Goal: Transaction & Acquisition: Purchase product/service

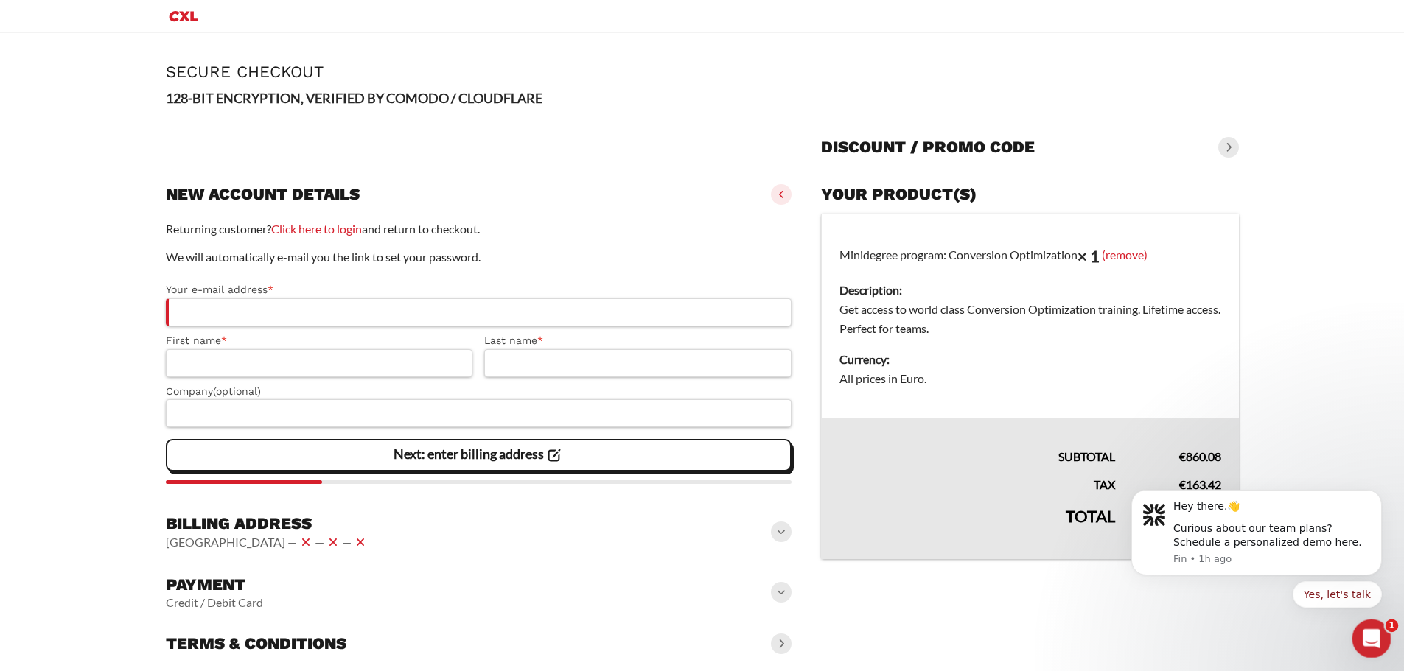
click at [1378, 640] on div "Open Intercom Messenger" at bounding box center [1369, 636] width 49 height 49
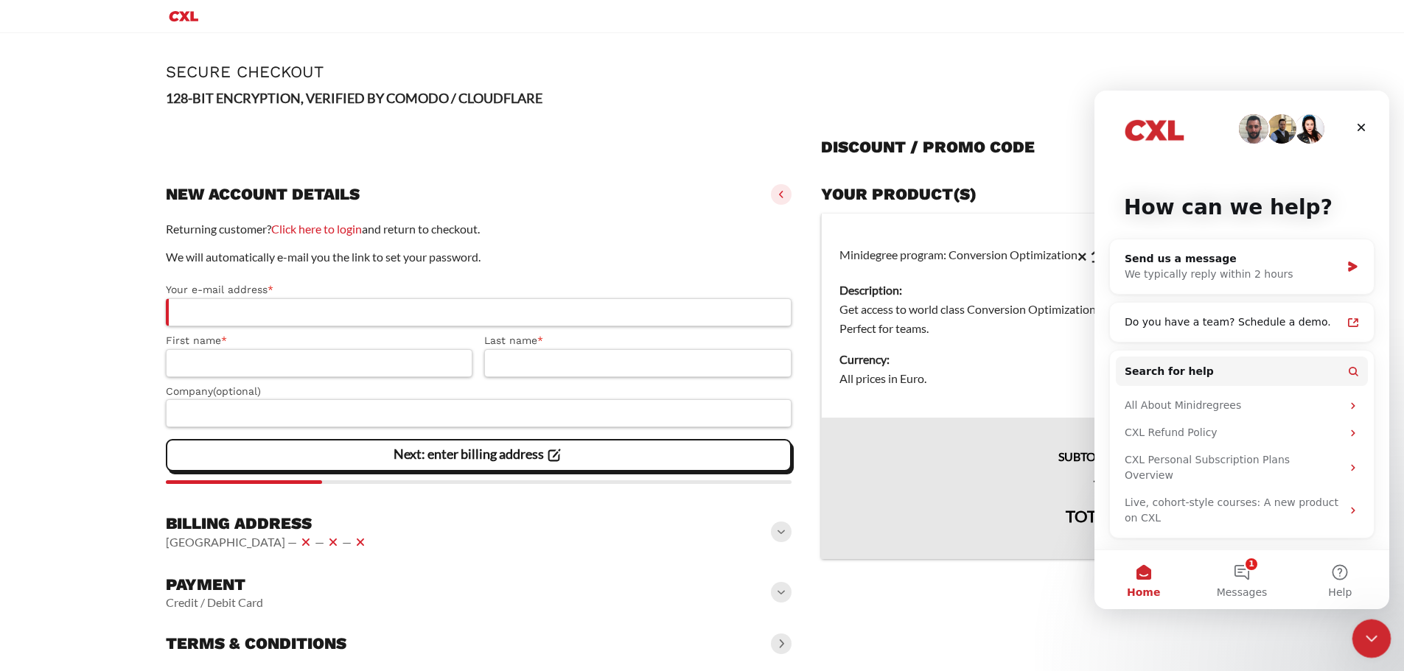
click at [1378, 640] on div "Close Intercom Messenger" at bounding box center [1369, 636] width 35 height 35
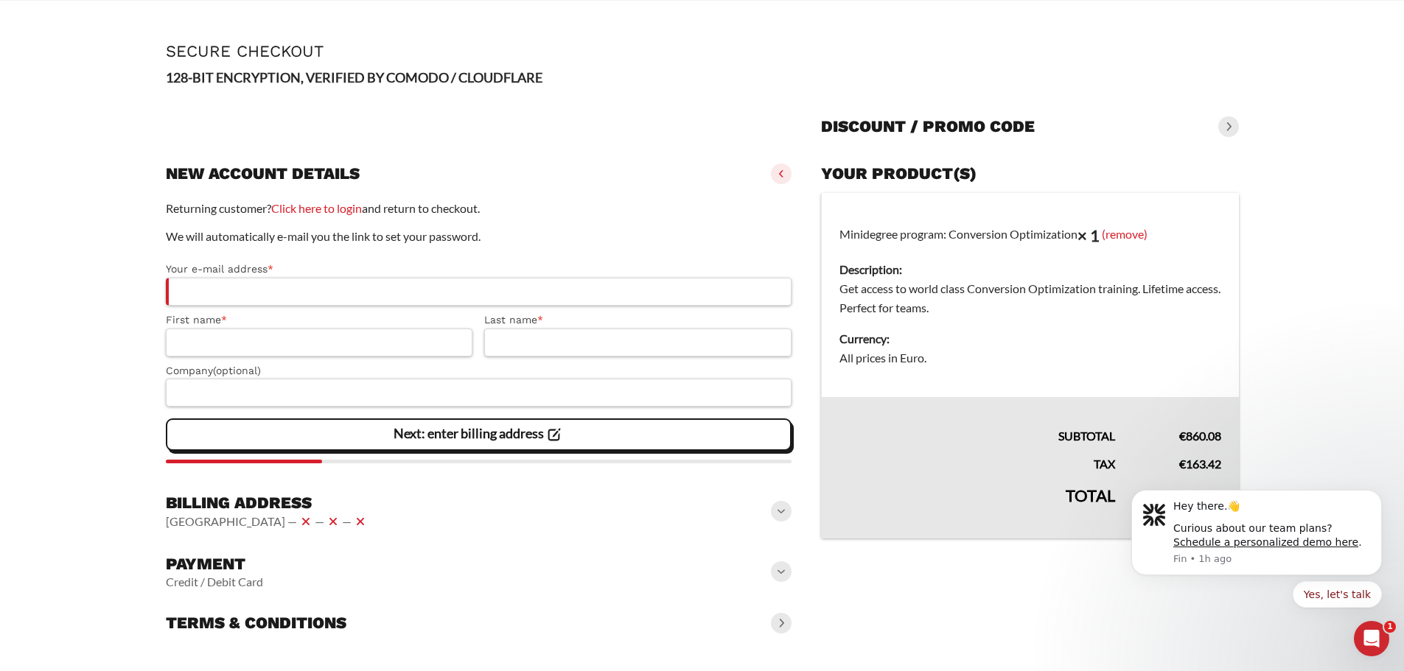
scroll to position [56, 0]
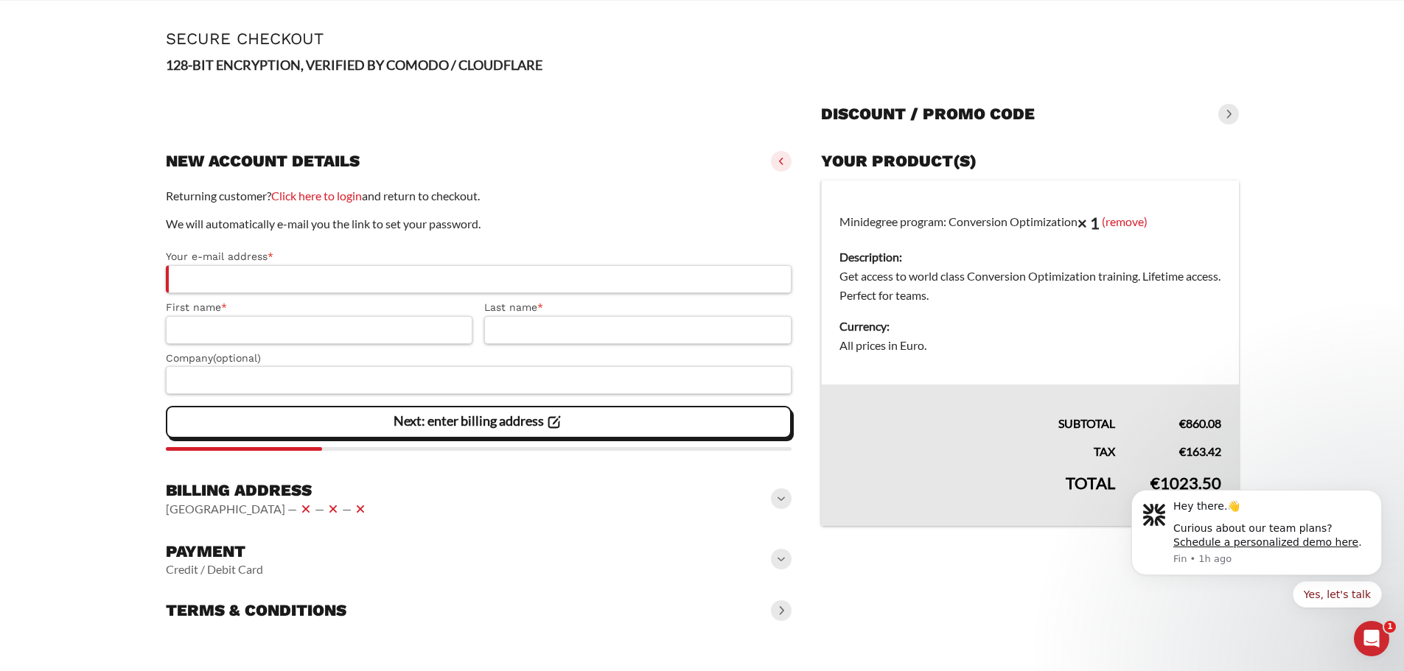
drag, startPoint x: 1213, startPoint y: 482, endPoint x: 1132, endPoint y: 486, distance: 81.2
click at [1132, 486] on div "Hey there.👋 Curious about our team plans? Schedule a personalized demo here . F…" at bounding box center [1256, 516] width 271 height 184
click at [780, 563] on span at bounding box center [781, 559] width 21 height 21
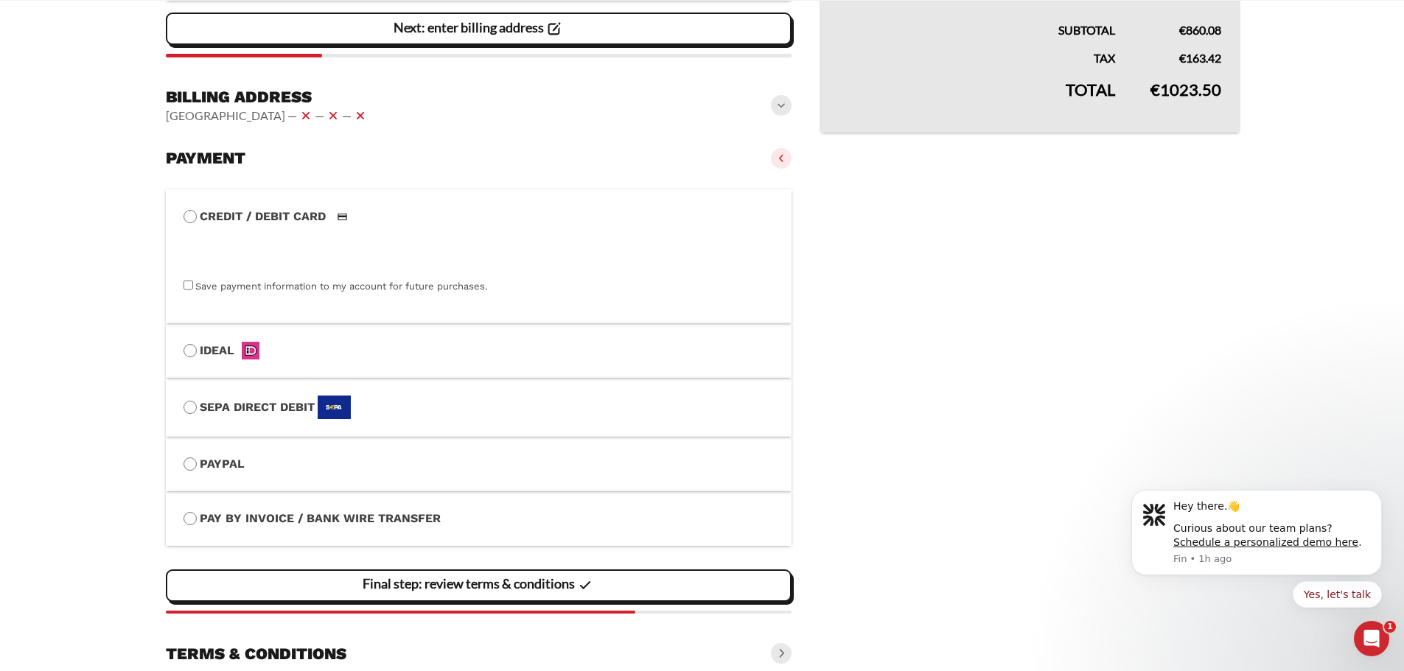
scroll to position [483, 0]
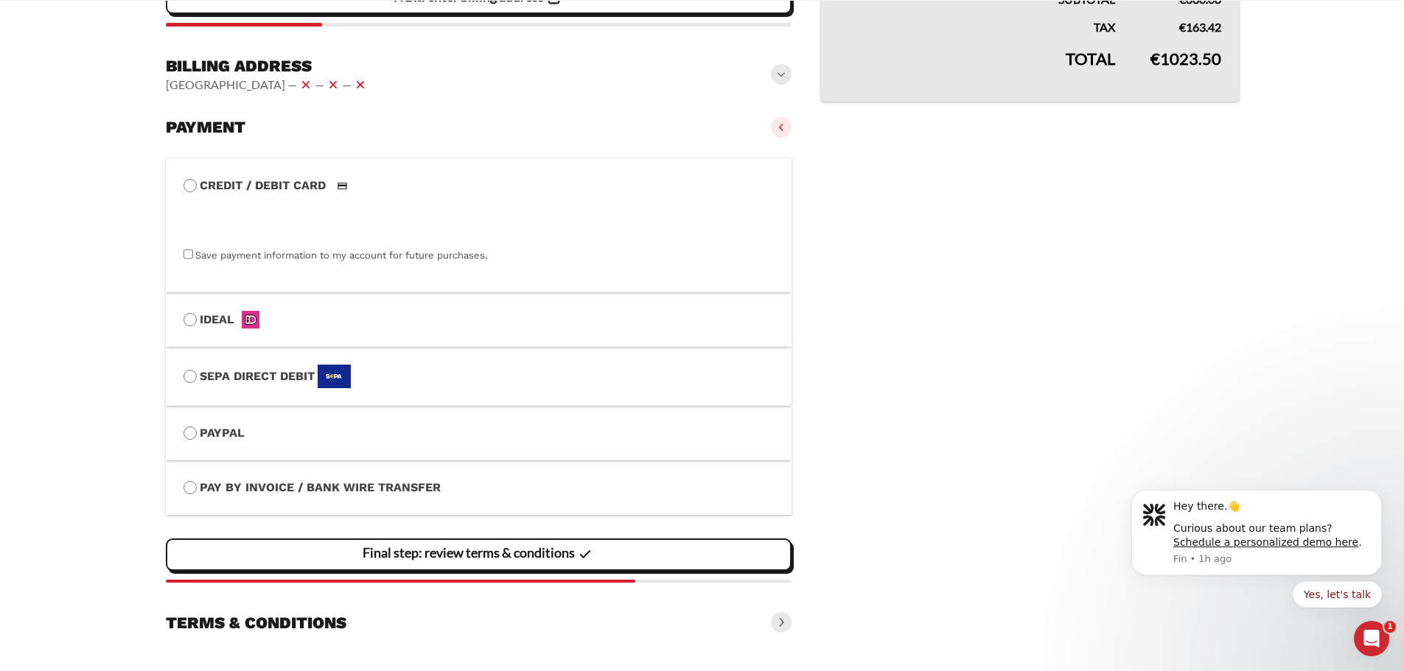
click at [780, 618] on span at bounding box center [781, 622] width 21 height 21
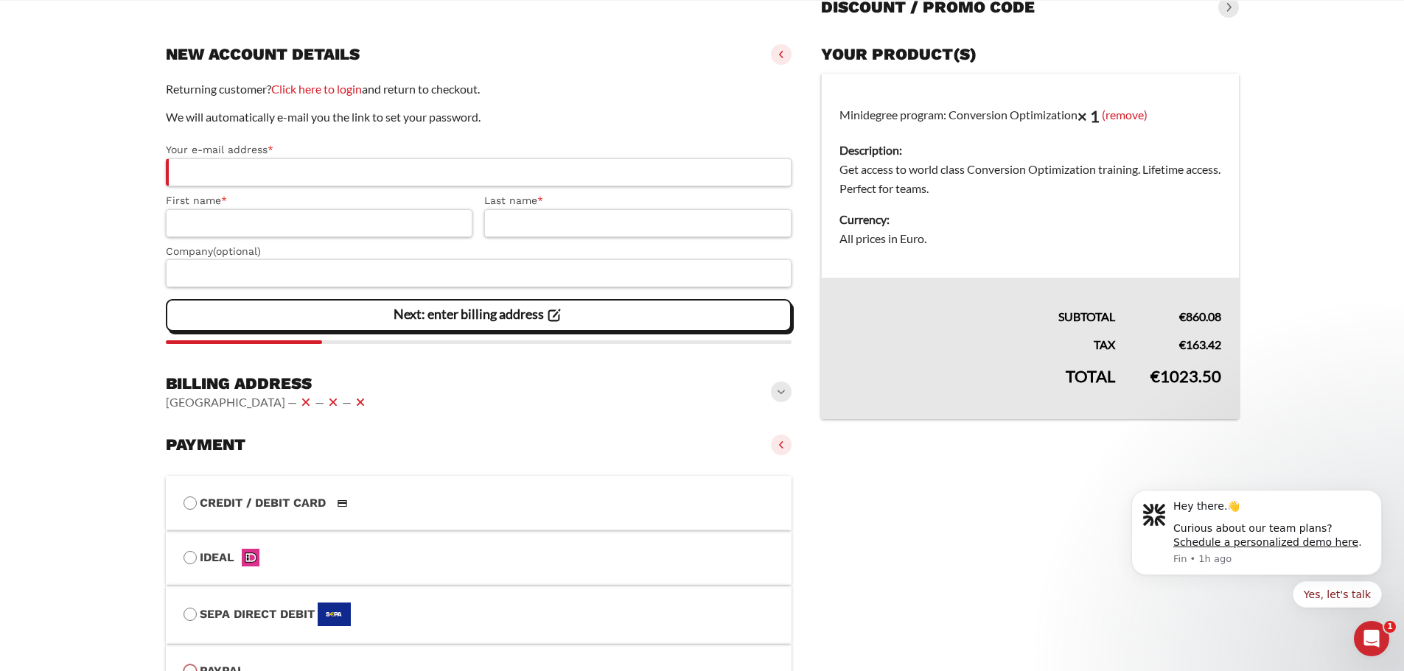
scroll to position [158, 0]
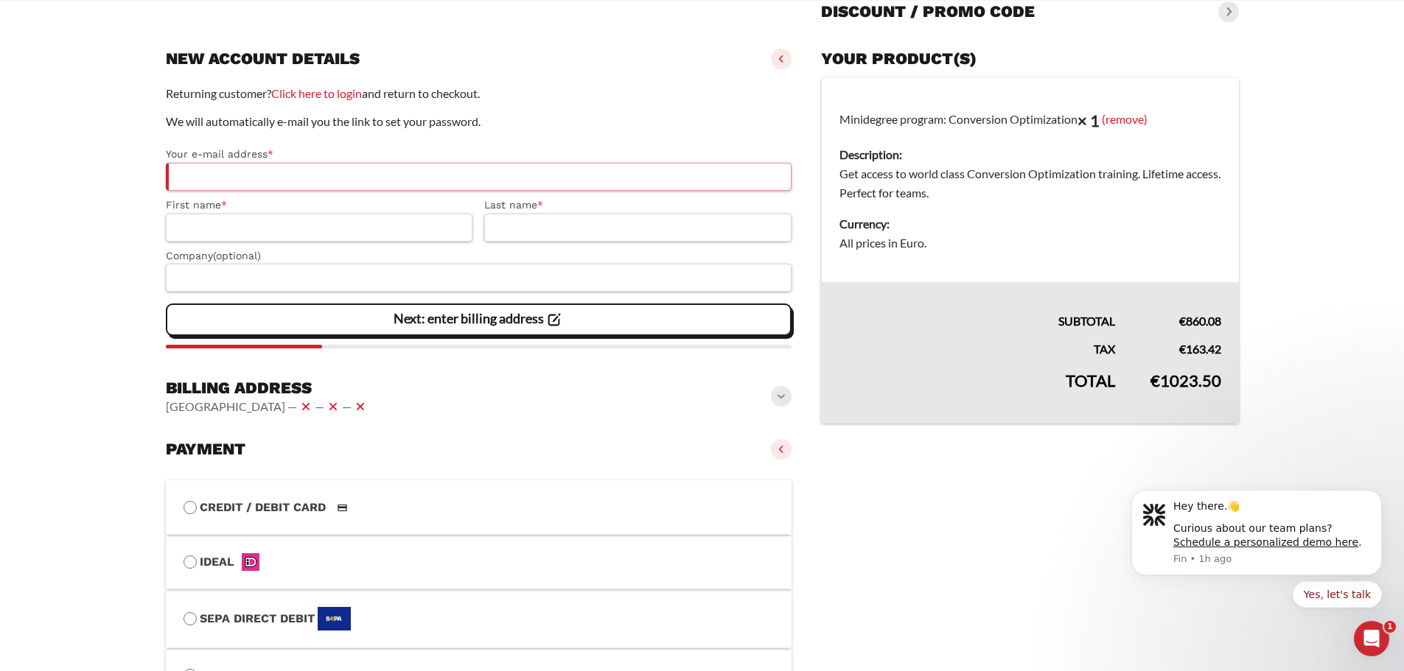
click at [215, 178] on input "Your e-mail address *" at bounding box center [479, 177] width 626 height 28
type input "**********"
click at [204, 234] on input "First name *" at bounding box center [319, 228] width 307 height 28
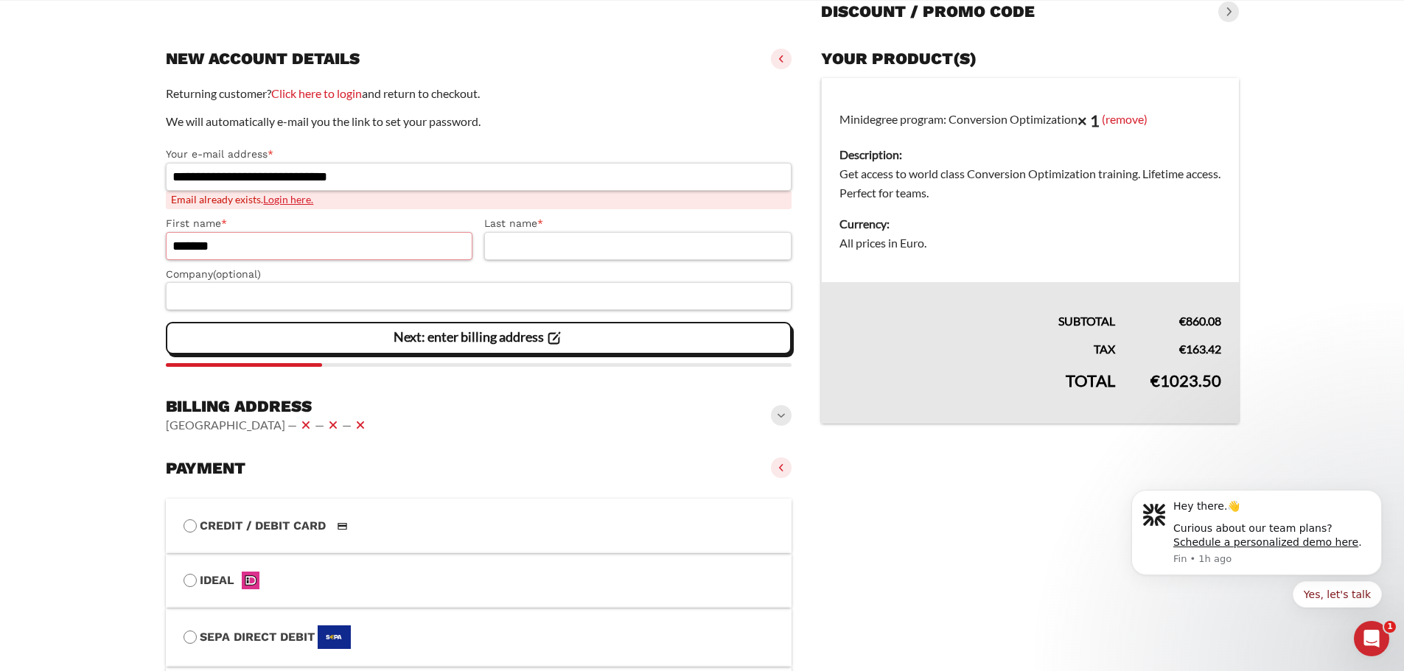
type input "*******"
type input "*********"
click at [212, 299] on input "Company (optional)" at bounding box center [479, 296] width 626 height 28
type input "**********"
click at [246, 351] on div "Next: enter billing address" at bounding box center [478, 338] width 607 height 29
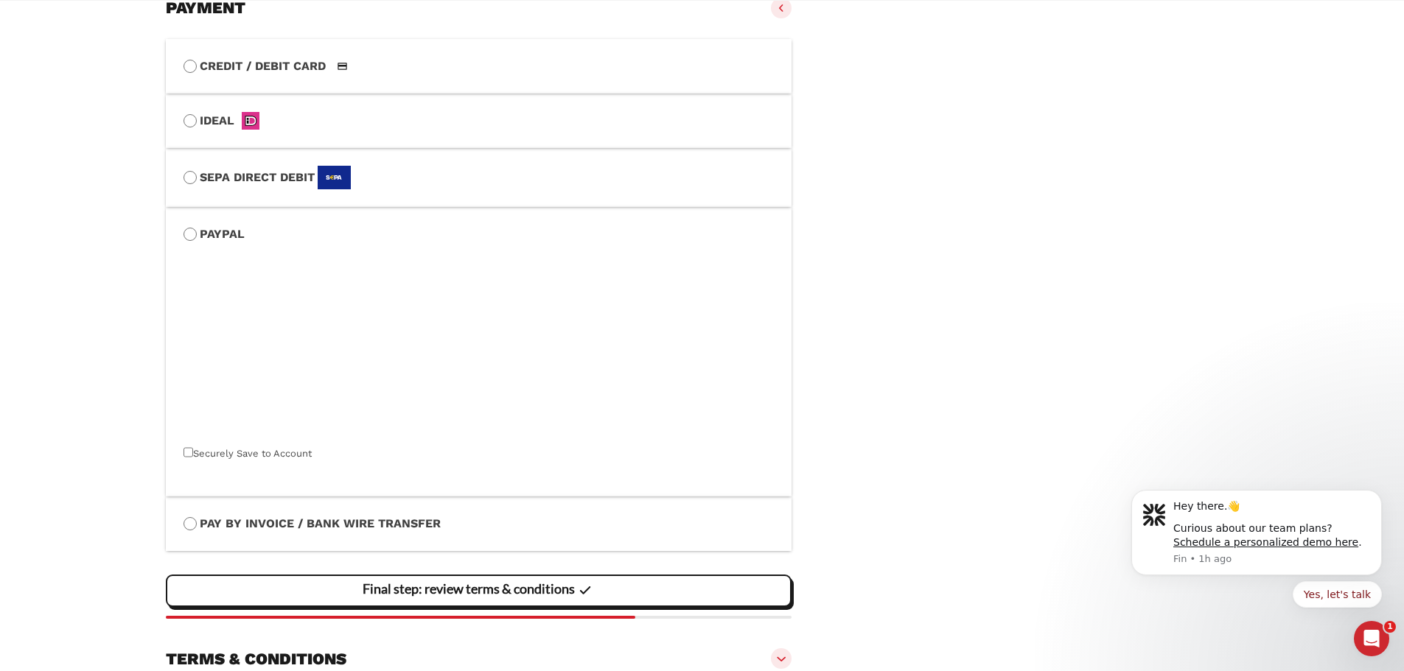
scroll to position [601, 0]
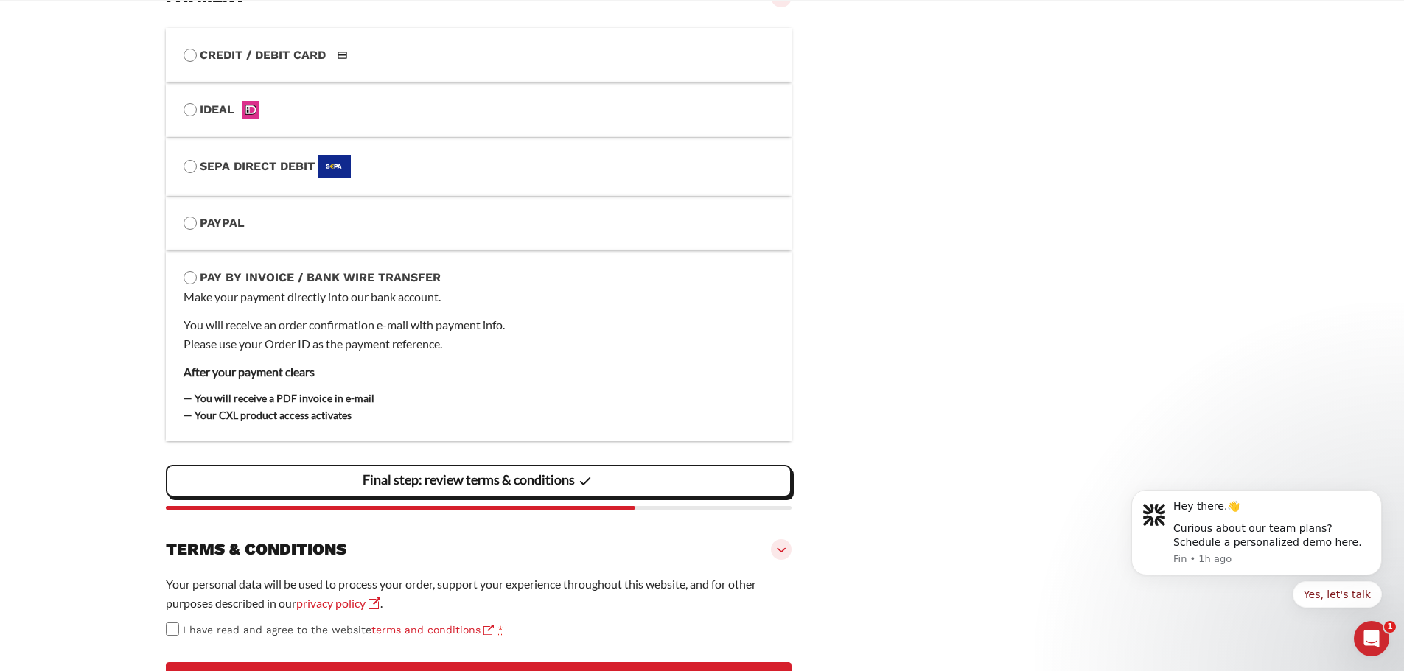
drag, startPoint x: 189, startPoint y: 329, endPoint x: 455, endPoint y: 347, distance: 266.6
click at [455, 347] on p "You will receive an order confirmation e-mail with payment info. Please use you…" at bounding box center [479, 334] width 591 height 38
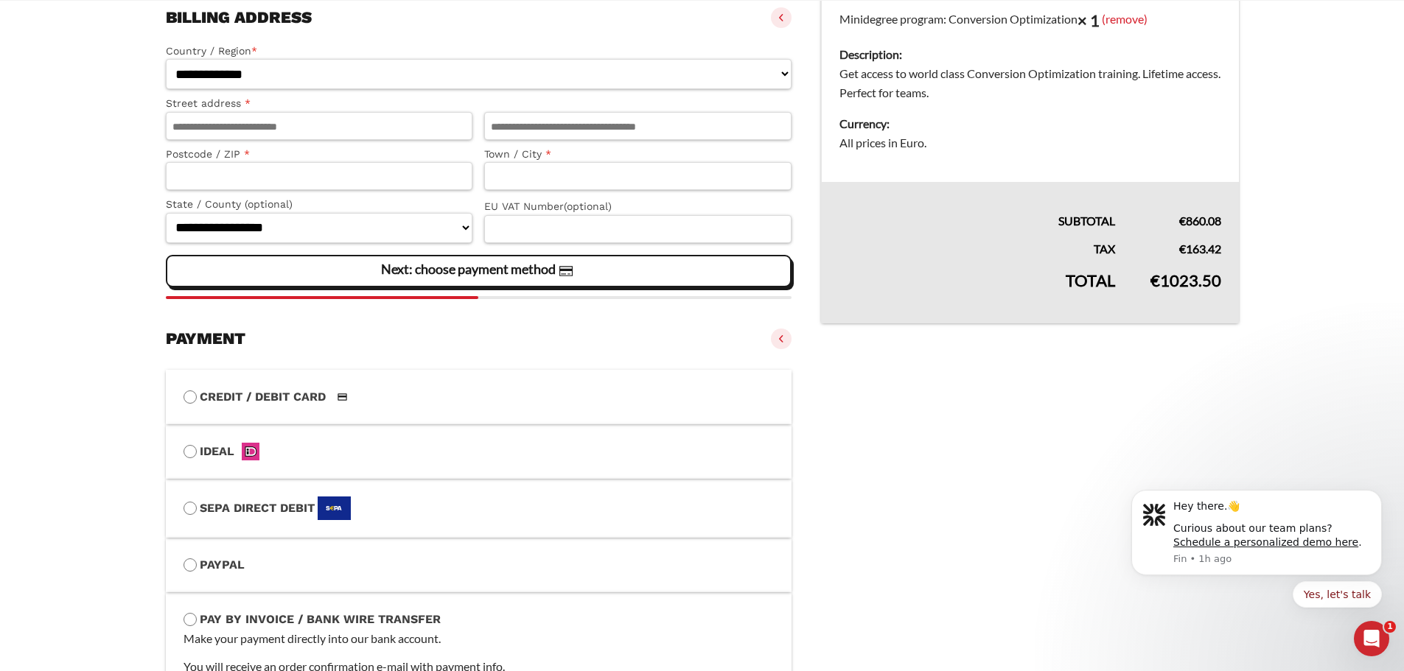
scroll to position [232, 0]
